Goal: Task Accomplishment & Management: Complete application form

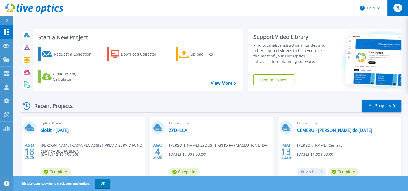
click at [398, 8] on span "RL" at bounding box center [397, 8] width 5 height 4
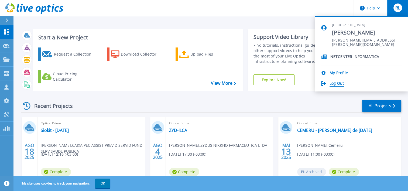
click at [341, 81] on link "Log Out" at bounding box center [337, 83] width 14 height 5
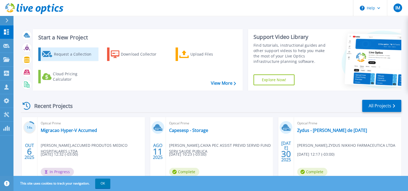
click at [71, 57] on div "Request a Collection" at bounding box center [75, 54] width 43 height 11
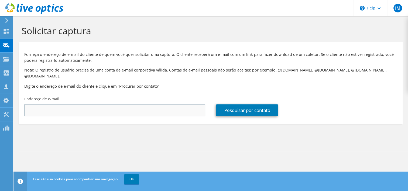
type input "916449"
drag, startPoint x: 82, startPoint y: 105, endPoint x: 0, endPoint y: 105, distance: 82.2
click at [0, 105] on html "IM Parceiro de Canal Igor Martins igor.martins@netcenter.com.br NETCENTER My Pr…" at bounding box center [204, 95] width 408 height 191
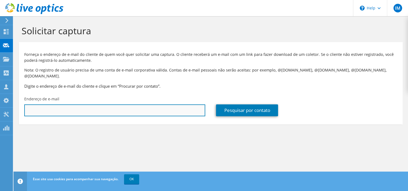
click at [149, 107] on input "text" at bounding box center [114, 110] width 181 height 12
paste input "pablo@mercadotorre.com.br"
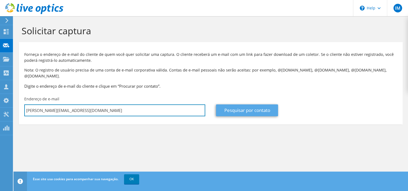
type input "pablo@mercadotorre.com.br"
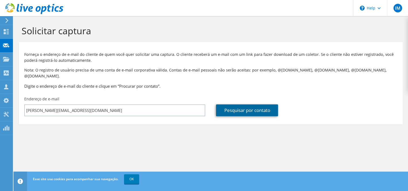
click at [222, 104] on link "Pesquisar por contato" at bounding box center [247, 110] width 62 height 12
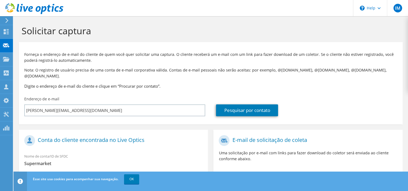
click at [131, 83] on h3 "Digite o endereço de e-mail do cliente e clique em “Procurar por contato”." at bounding box center [210, 86] width 373 height 6
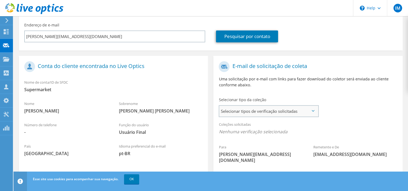
scroll to position [108, 0]
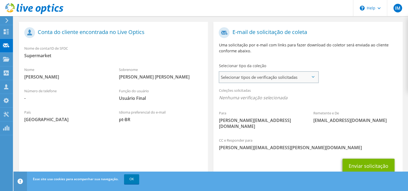
click at [257, 73] on span "Selecionar tipos de verificação solicitadas" at bounding box center [268, 77] width 98 height 11
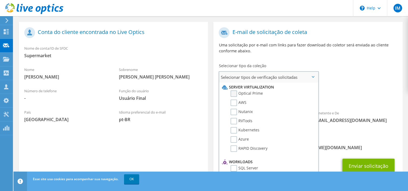
click at [242, 90] on label "Optical Prime" at bounding box center [247, 93] width 32 height 6
click at [0, 0] on input "Optical Prime" at bounding box center [0, 0] width 0 height 0
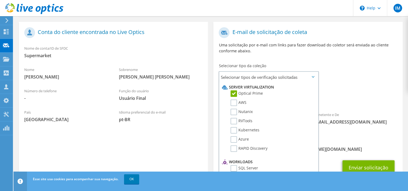
click at [357, 54] on div "E-mail de solicitação de coleta Uma solicitação por e-mail com links para fazer…" at bounding box center [307, 43] width 189 height 36
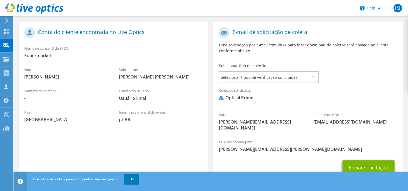
click at [246, 119] on span "pablo@mercadotorre.com.br" at bounding box center [261, 125] width 84 height 12
copy div "pablo@mercadotorre.com.br"
click at [342, 86] on div "Coleções solicitadas Nenhuma verificação selecionada Optical Prime" at bounding box center [307, 96] width 189 height 22
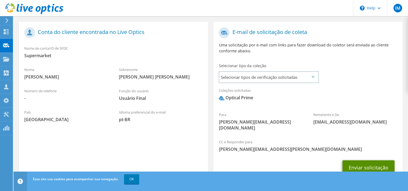
click at [373, 160] on button "Enviar solicitação" at bounding box center [368, 167] width 52 height 15
